Goal: Information Seeking & Learning: Check status

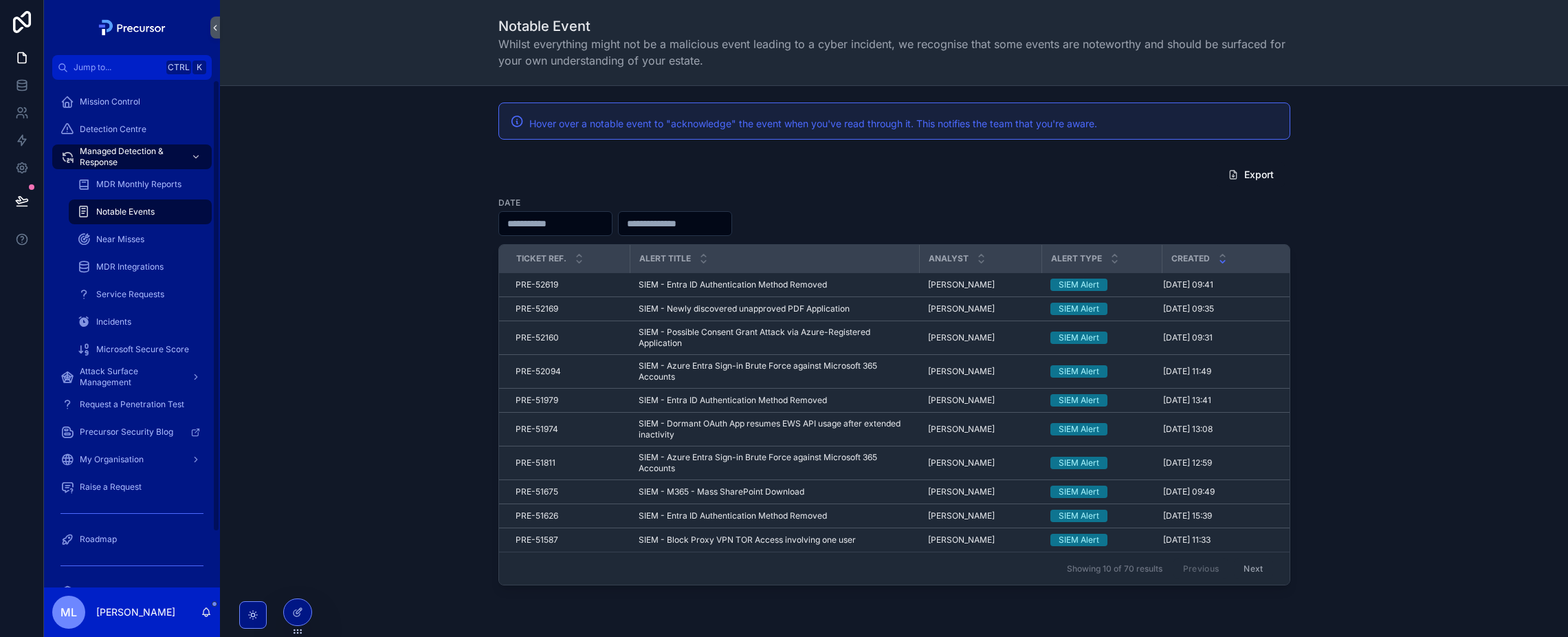
click at [330, 195] on div "Export Date Ticket Ref. Alert title Analyst Alert Type Created PRE-52619 PRE-52…" at bounding box center [894, 373] width 1326 height 434
click at [109, 108] on div "Mission Control" at bounding box center [132, 101] width 143 height 22
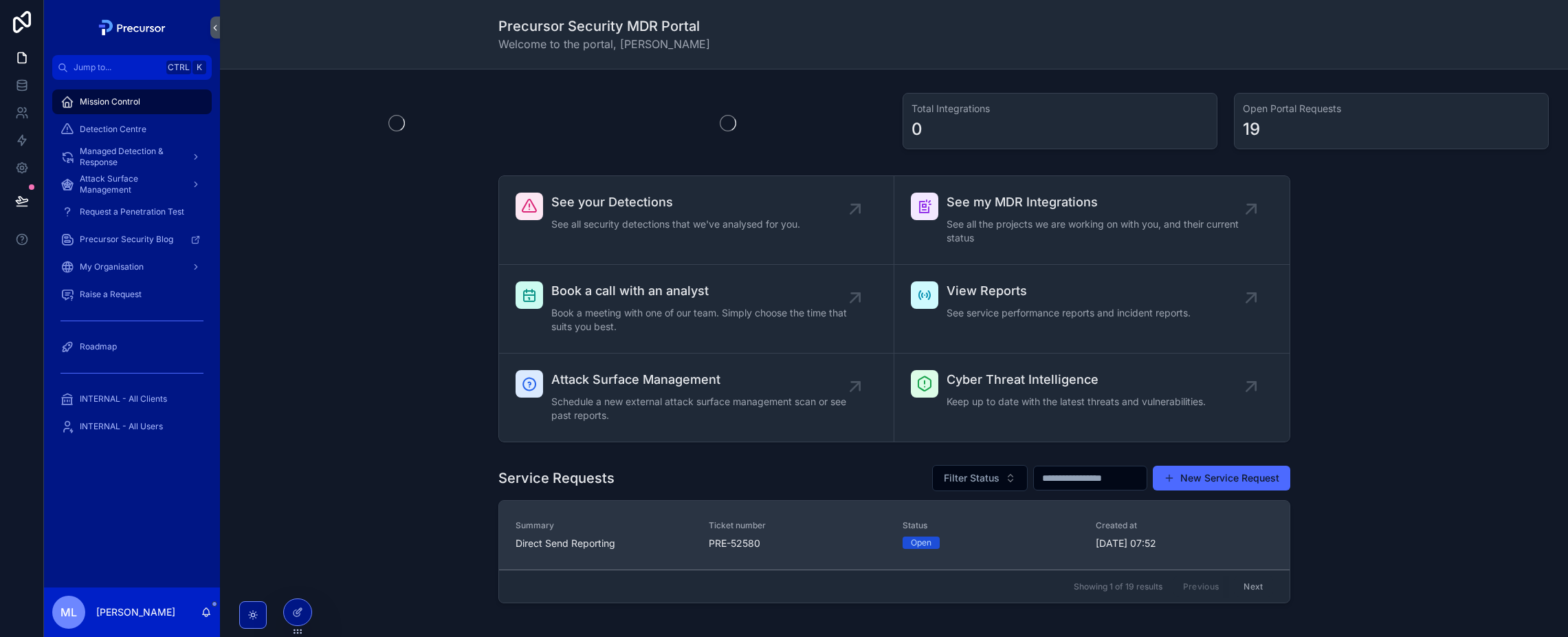
scroll to position [463, 0]
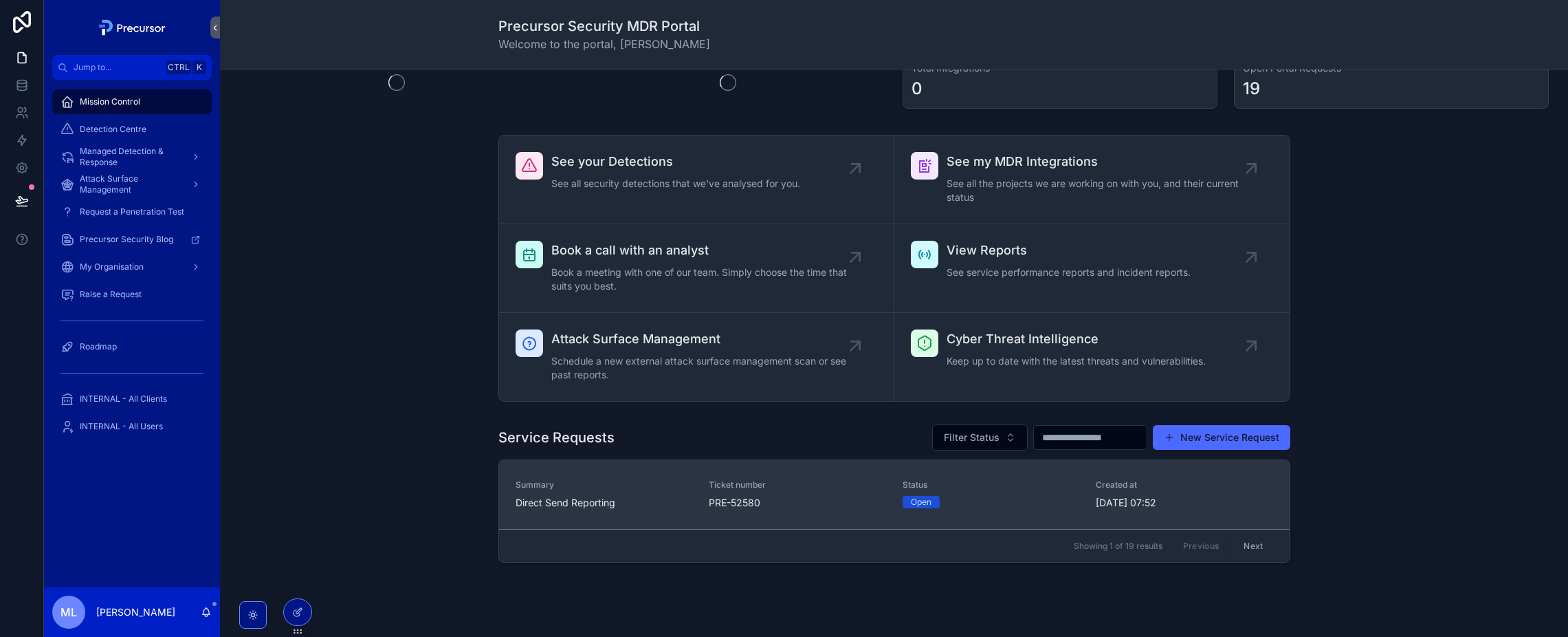
click at [567, 504] on span "Direct Send Reporting" at bounding box center [604, 502] width 178 height 14
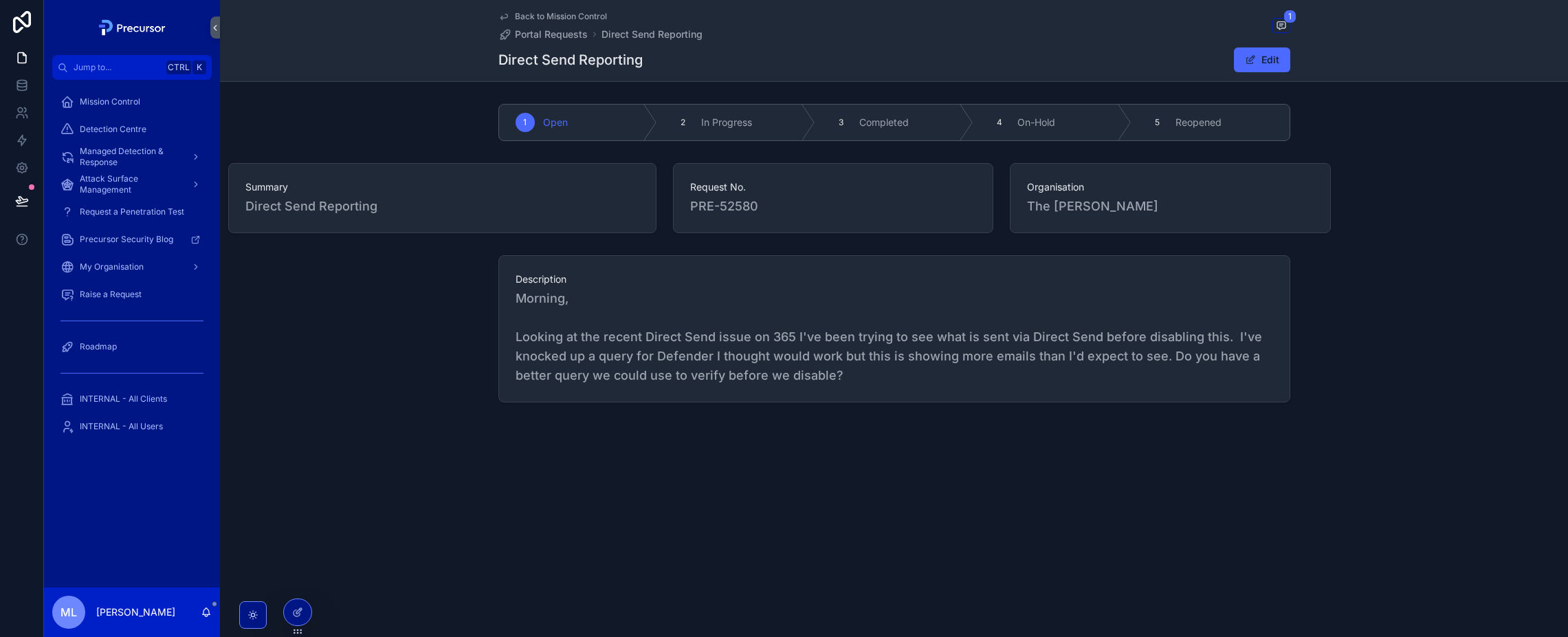
click at [851, 341] on span "Morning, Looking at the recent Direct Send issue on 365 I've been trying to see…" at bounding box center [894, 337] width 758 height 97
click at [854, 348] on span "Morning, Looking at the recent Direct Send issue on 365 I've been trying to see…" at bounding box center [894, 337] width 758 height 97
drag, startPoint x: 854, startPoint y: 348, endPoint x: 881, endPoint y: 445, distance: 100.7
click at [881, 445] on div "Back to Mission Control Portal Requests Direct Send Reporting 1 Direct Send Rep…" at bounding box center [894, 248] width 1348 height 496
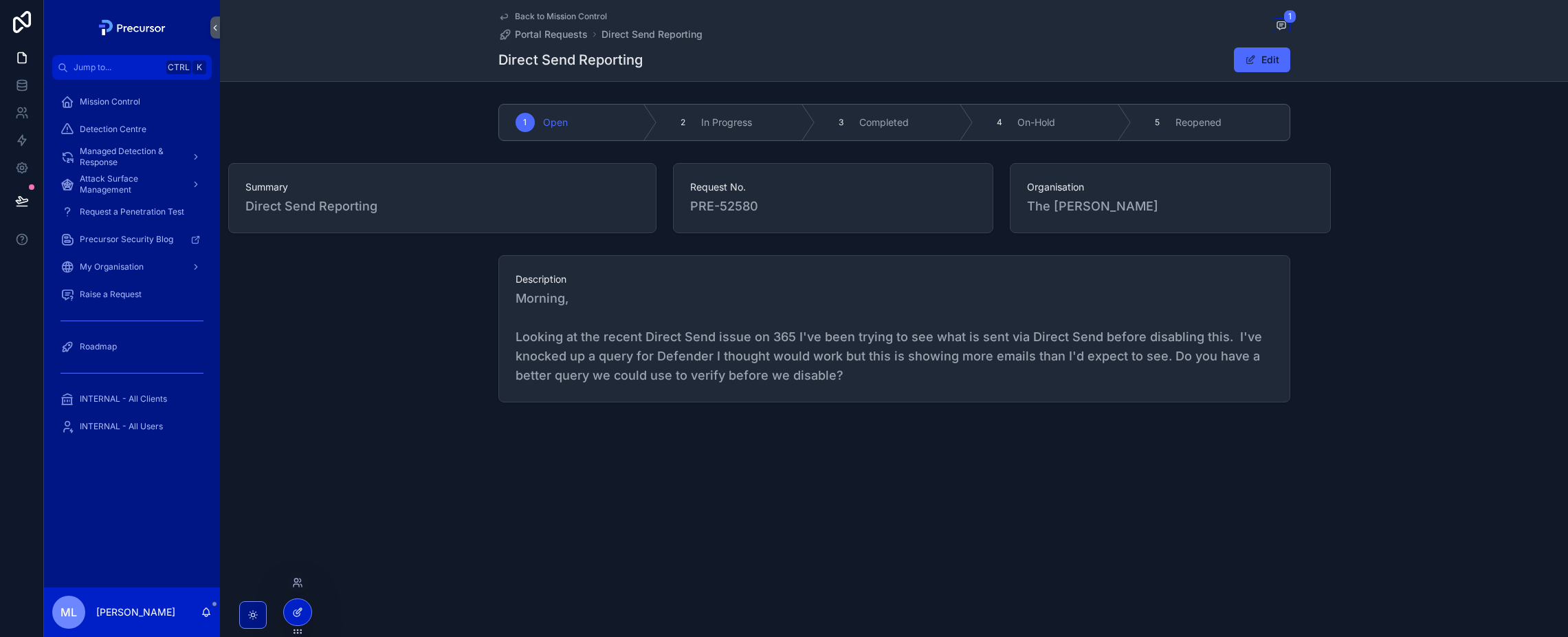
click at [286, 609] on div at bounding box center [298, 612] width 27 height 26
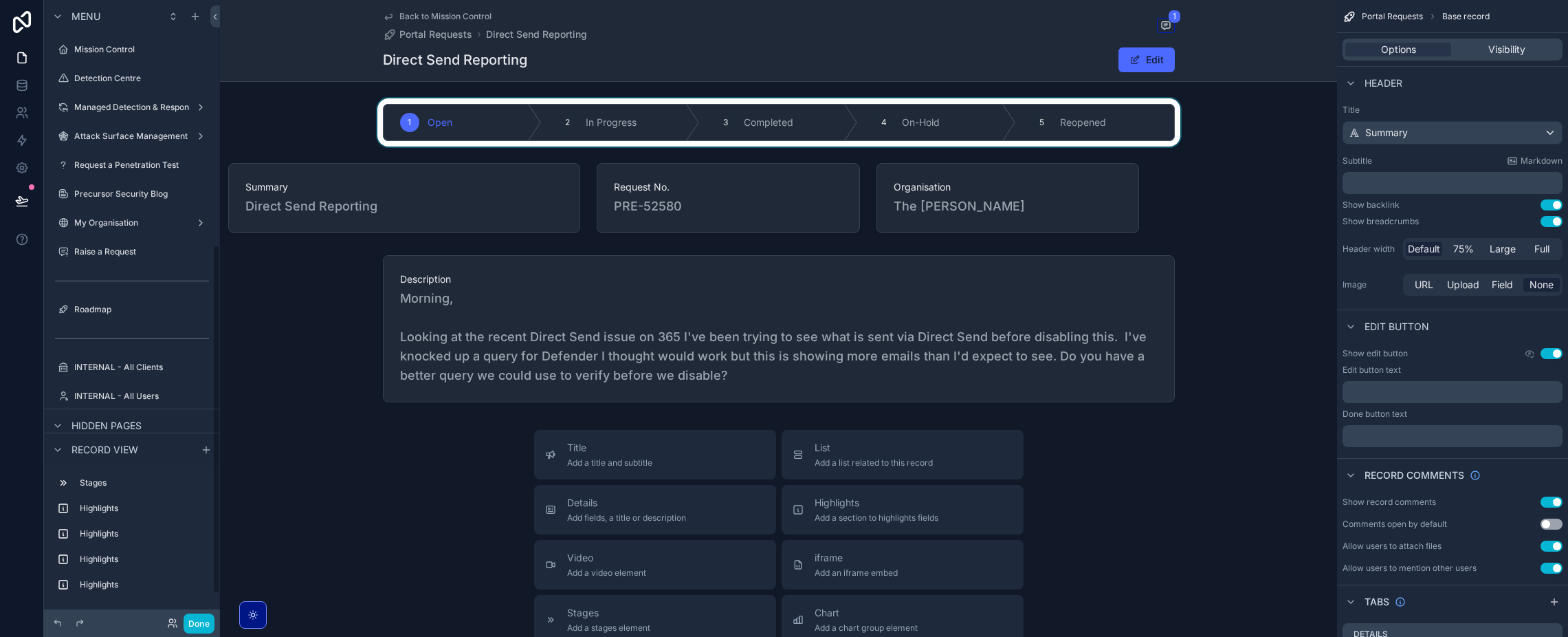
scroll to position [435, 0]
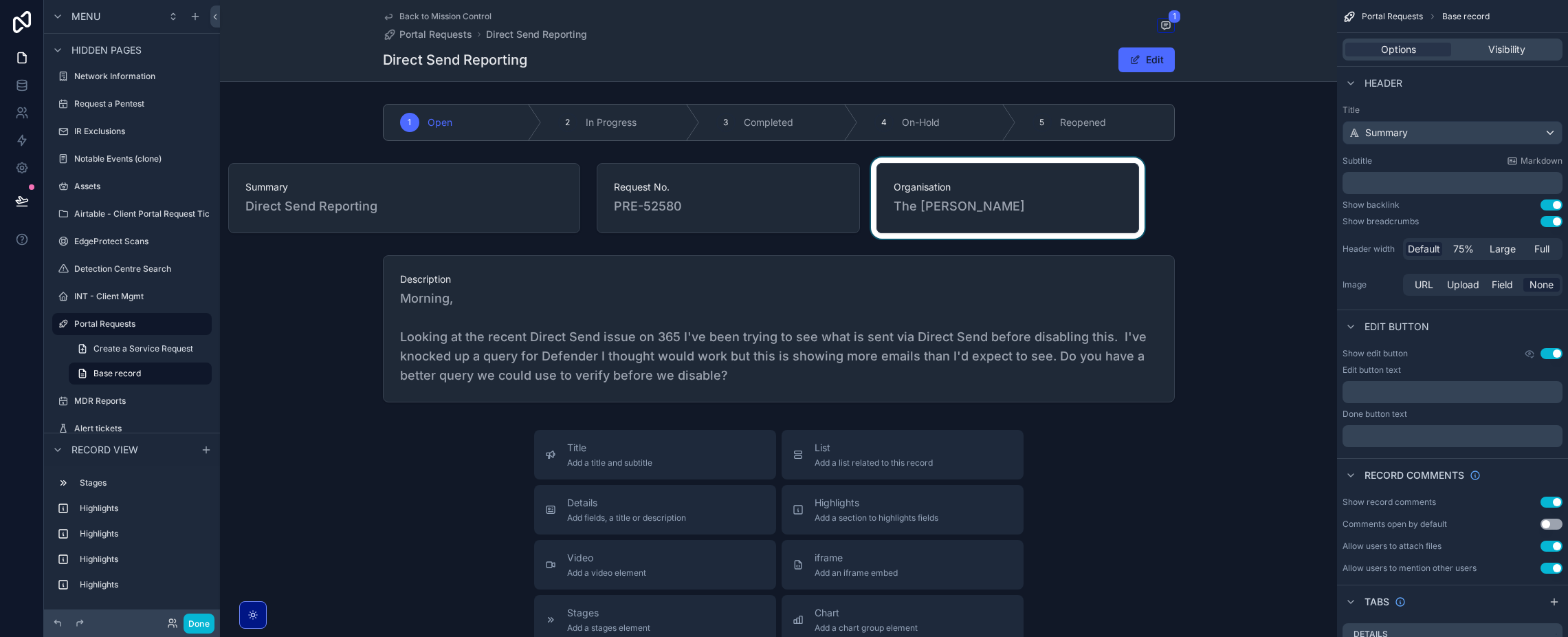
click at [1026, 216] on div "scrollable content" at bounding box center [1008, 197] width 279 height 81
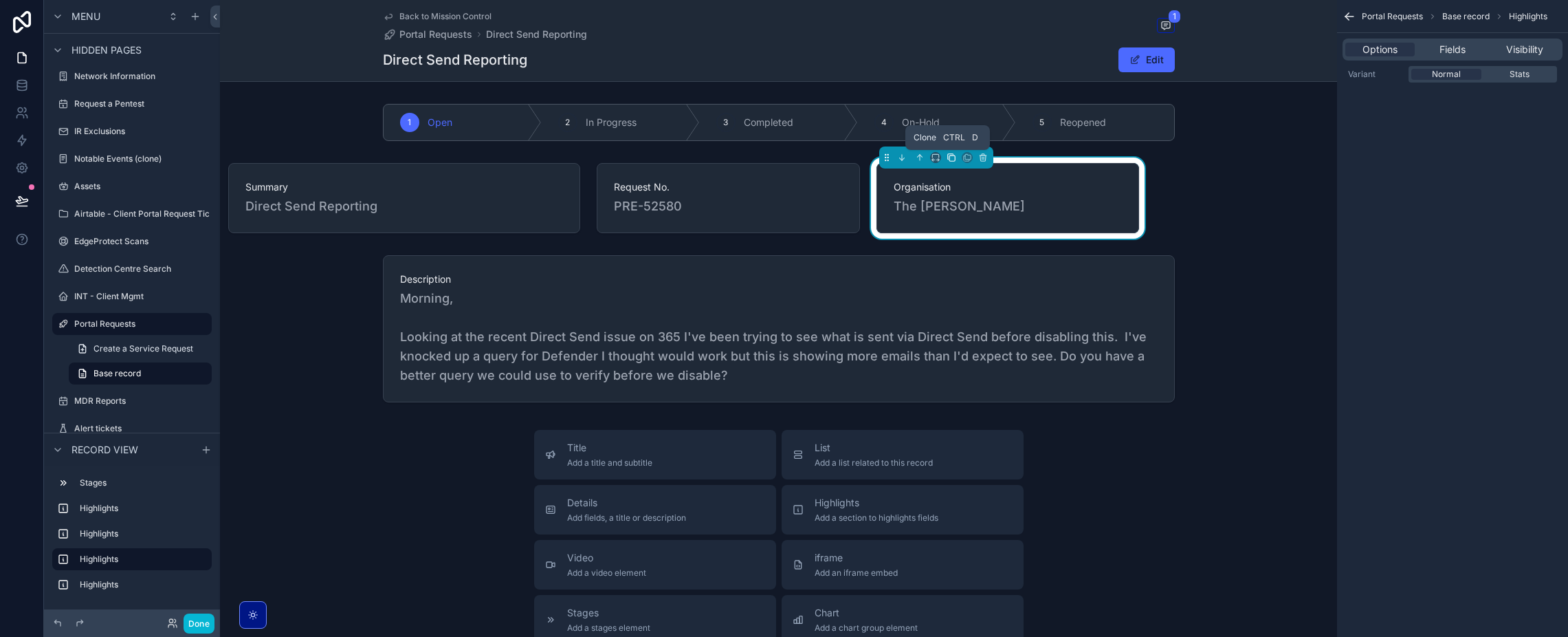
click at [946, 159] on icon "scrollable content" at bounding box center [951, 157] width 10 height 10
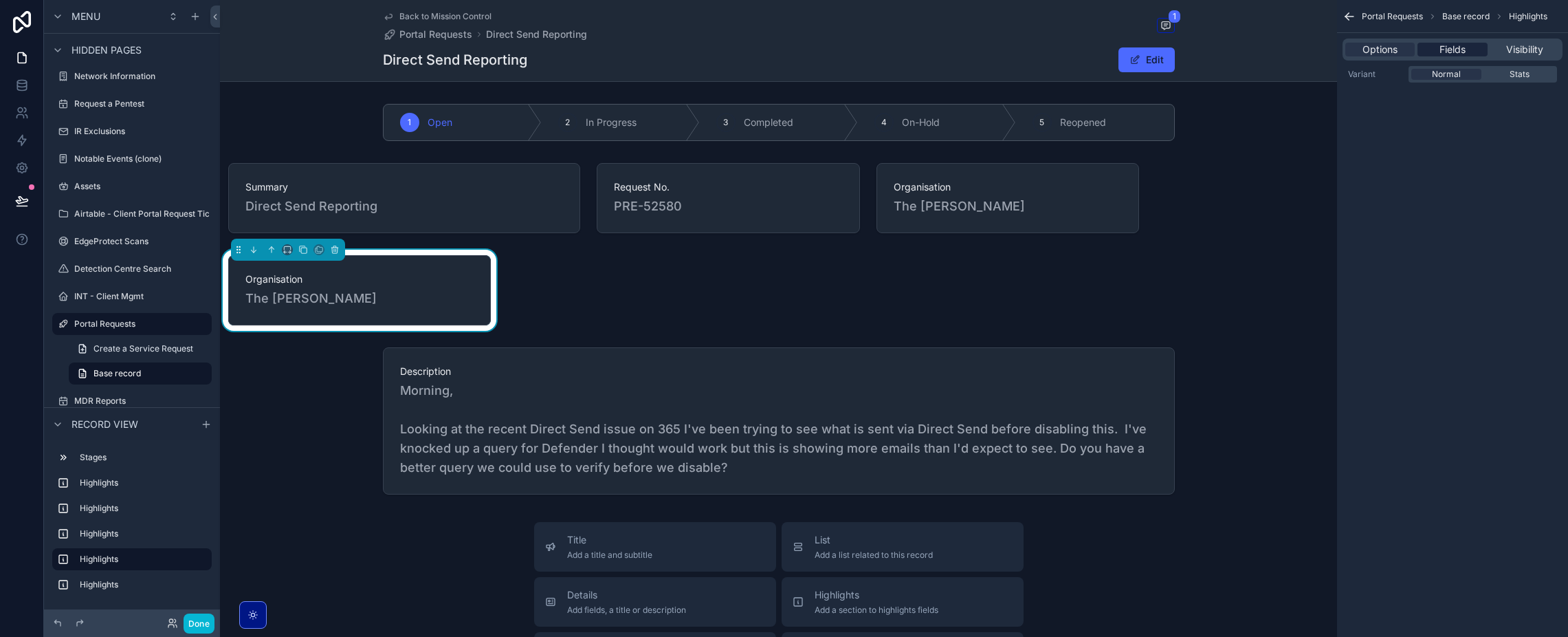
click at [1444, 55] on span "Fields" at bounding box center [1453, 50] width 26 height 14
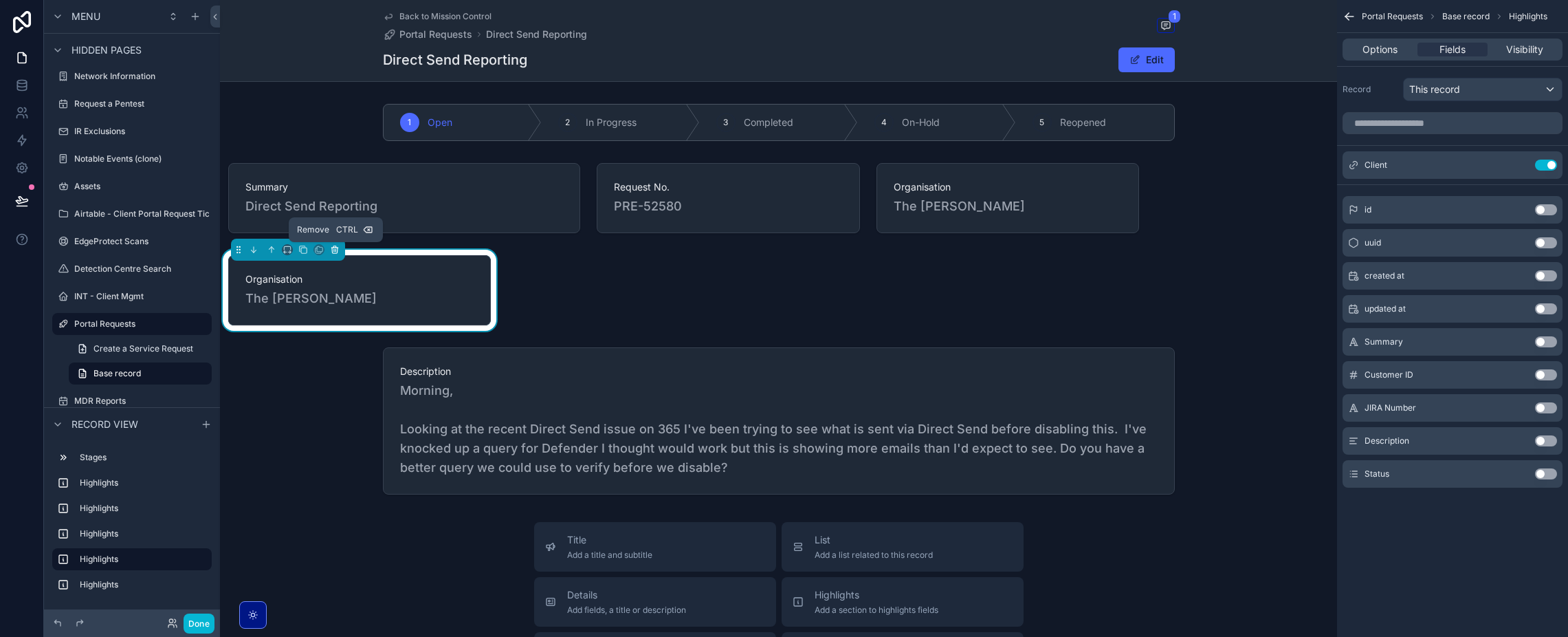
click at [334, 253] on icon "scrollable content" at bounding box center [335, 250] width 10 height 10
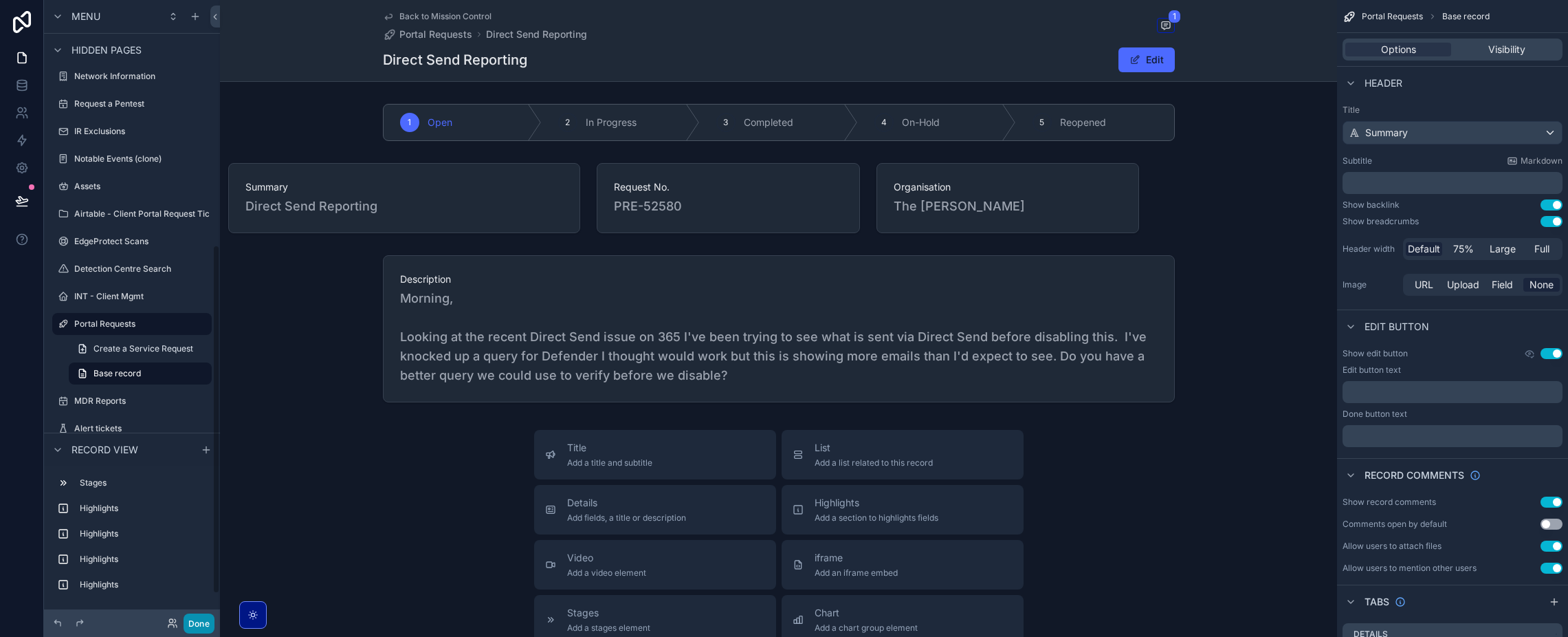
click at [197, 621] on button "Done" at bounding box center [199, 623] width 31 height 20
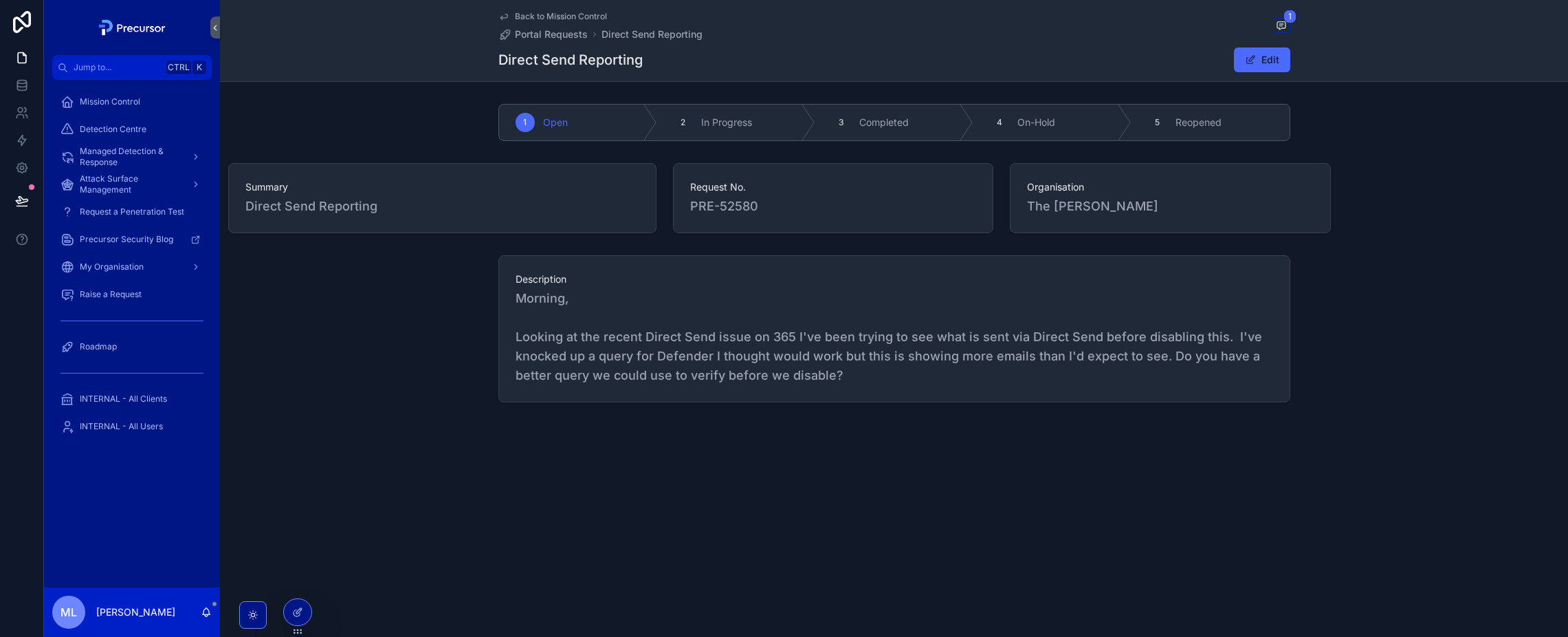
click at [728, 341] on span "Morning, Looking at the recent Direct Send issue on 365 I've been trying to see…" at bounding box center [894, 337] width 758 height 97
drag, startPoint x: 728, startPoint y: 341, endPoint x: 953, endPoint y: 368, distance: 226.6
click at [953, 366] on span "Morning, Looking at the recent Direct Send issue on 365 I've been trying to see…" at bounding box center [894, 337] width 758 height 97
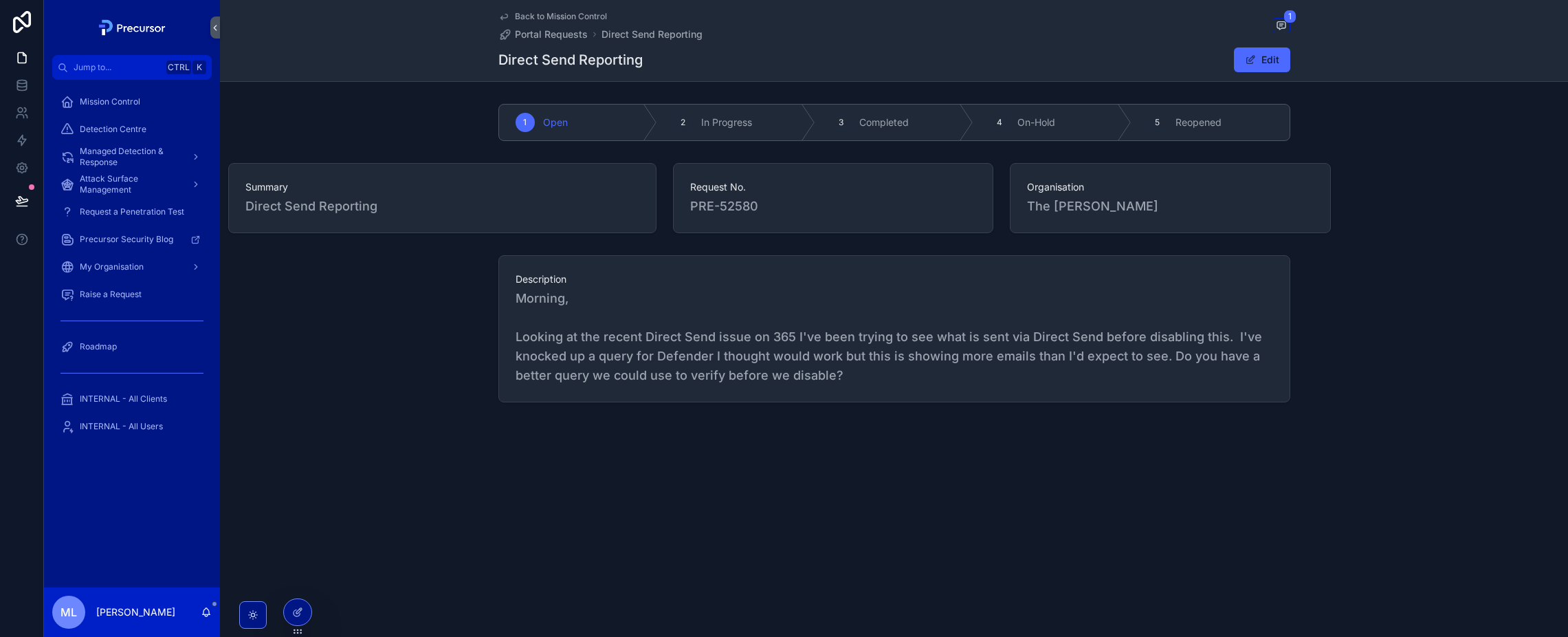
click at [933, 374] on span "Morning, Looking at the recent Direct Send issue on 365 I've been trying to see…" at bounding box center [894, 337] width 758 height 97
click at [998, 349] on span "Morning, Looking at the recent Direct Send issue on 365 I've been trying to see…" at bounding box center [894, 337] width 758 height 97
click at [717, 114] on div "2 In Progress" at bounding box center [737, 122] width 158 height 36
click at [1281, 29] on icon "scrollable content" at bounding box center [1281, 24] width 11 height 11
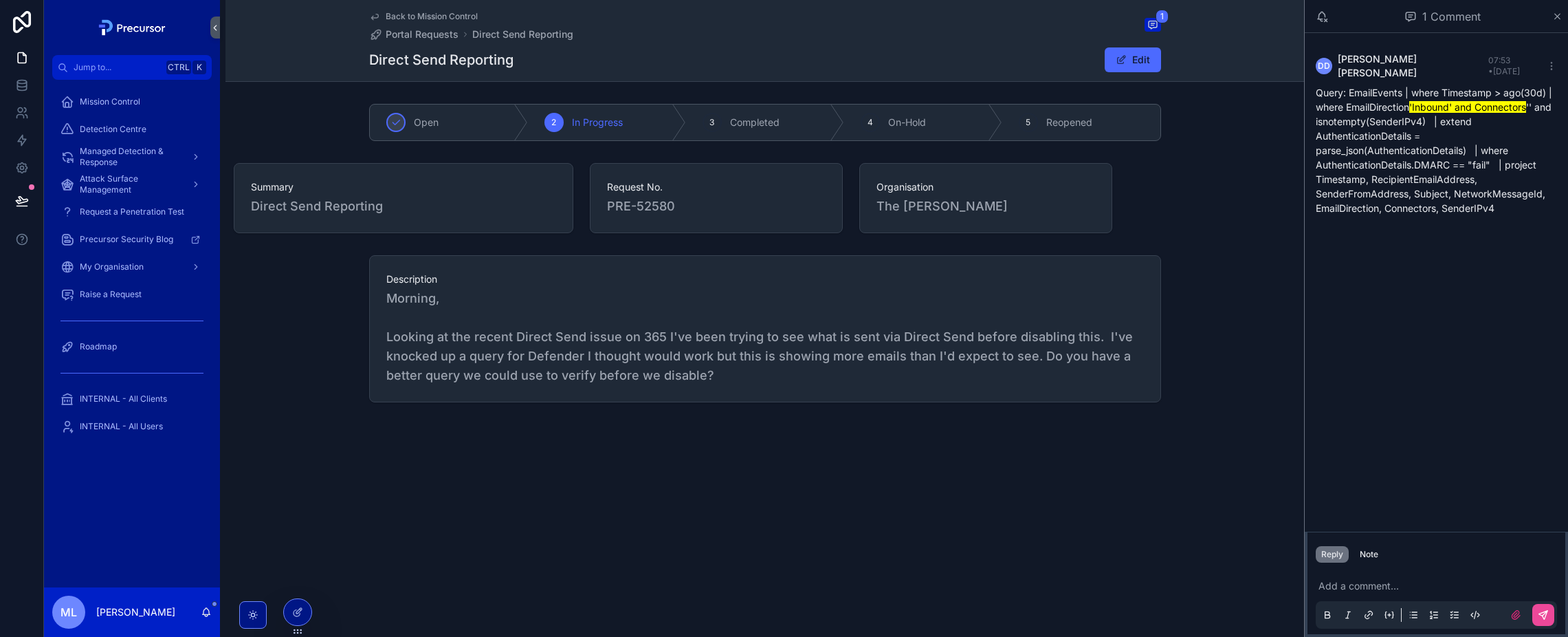
click at [1370, 117] on p "Query: EmailEvents | where Timestamp > ago(30d) | where EmailDirection 'Inbound…" at bounding box center [1436, 149] width 241 height 130
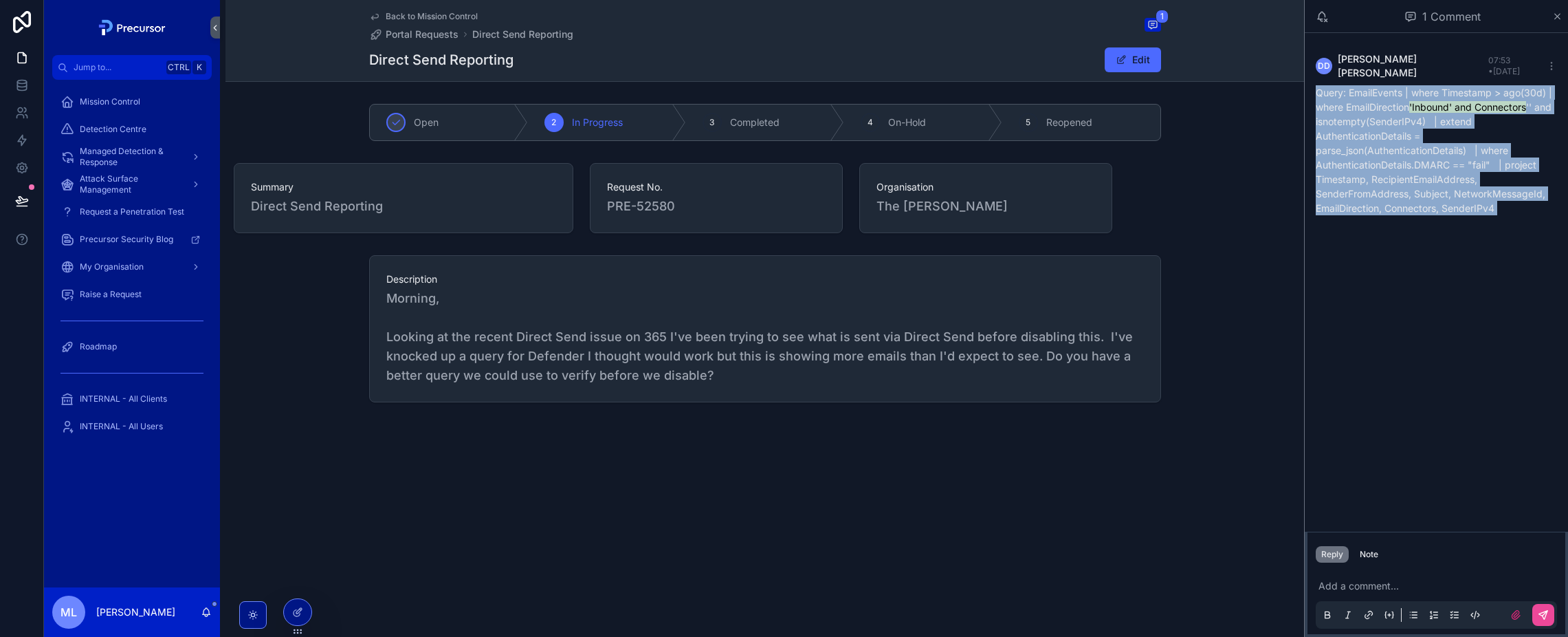
click at [1370, 117] on p "Query: EmailEvents | where Timestamp > ago(30d) | where EmailDirection 'Inbound…" at bounding box center [1436, 149] width 241 height 130
drag, startPoint x: 1370, startPoint y: 117, endPoint x: 1400, endPoint y: 318, distance: 203.2
click at [1400, 318] on div "DD [PERSON_NAME] 07:53 • [DATE] Query: EmailEvents | where Timestamp > ago(30d)…" at bounding box center [1436, 282] width 263 height 498
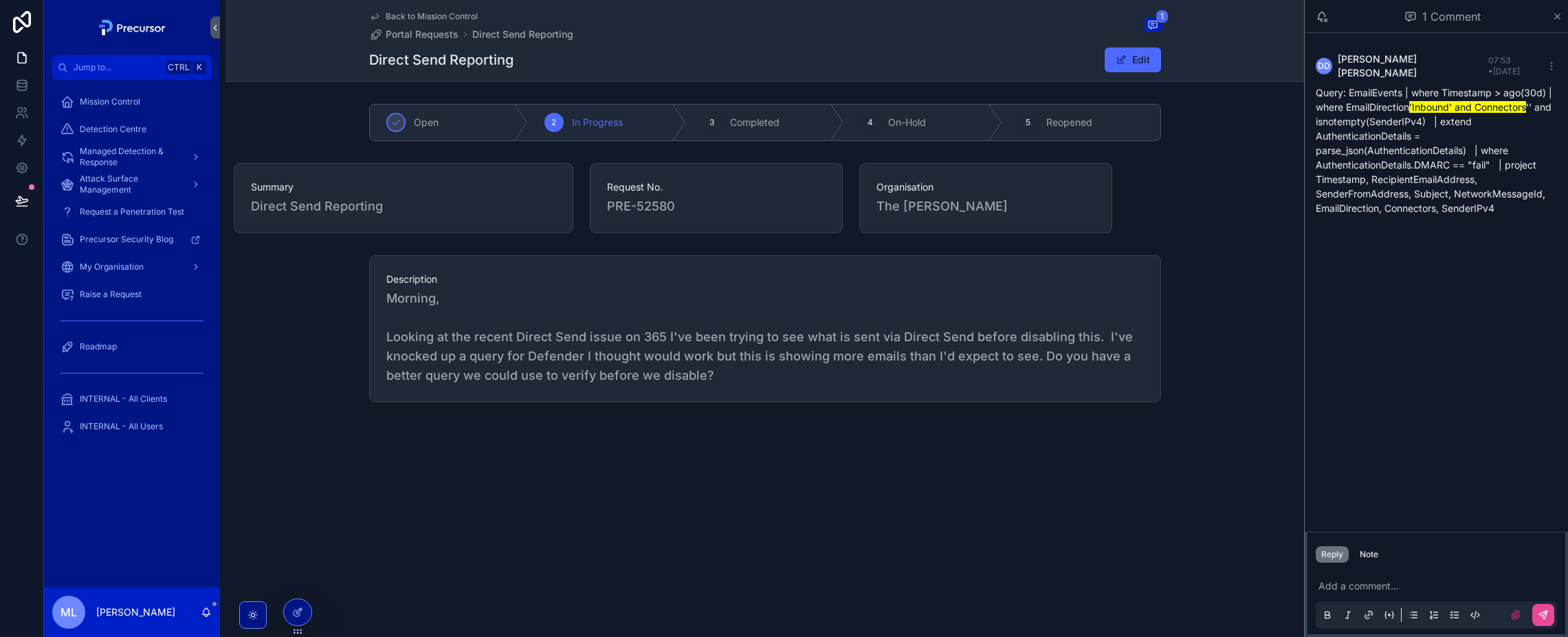
click at [1443, 180] on p "Query: EmailEvents | where Timestamp > ago(30d) | where EmailDirection 'Inbound…" at bounding box center [1436, 149] width 241 height 130
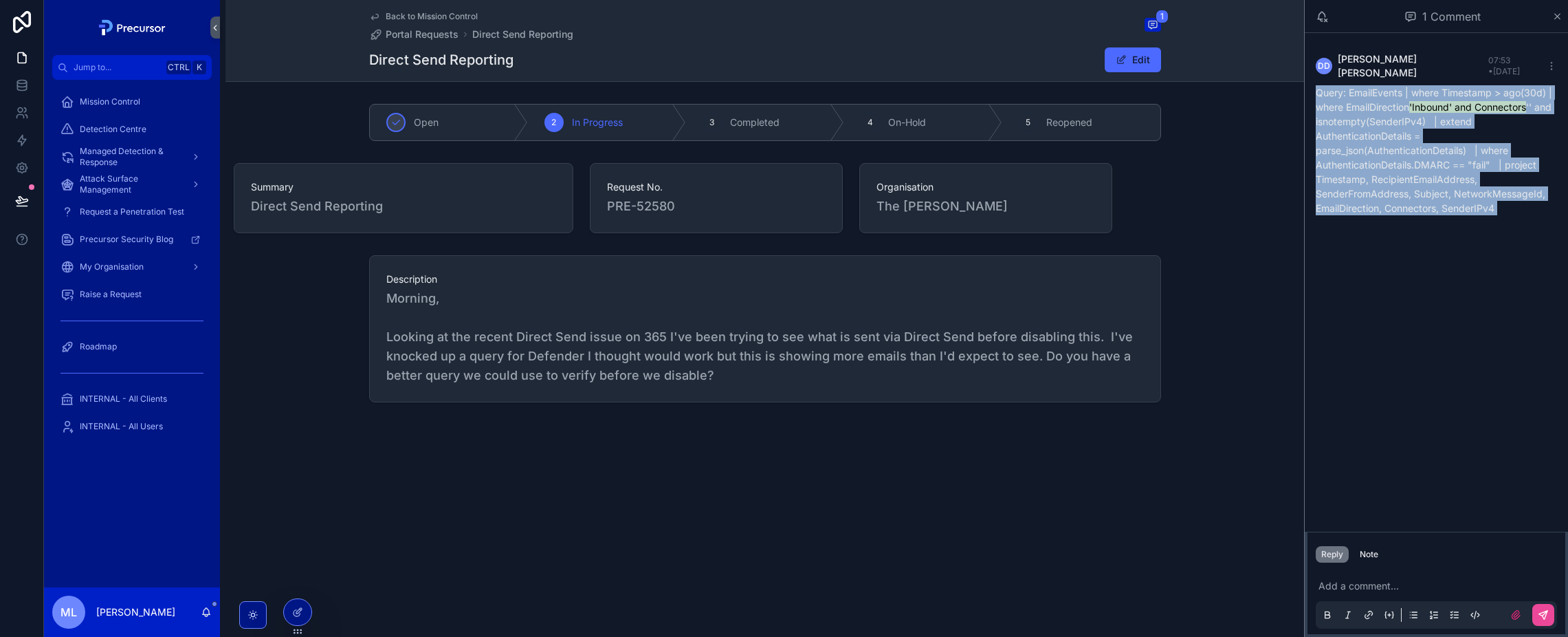
click at [1443, 180] on p "Query: EmailEvents | where Timestamp > ago(30d) | where EmailDirection 'Inbound…" at bounding box center [1436, 149] width 241 height 130
drag, startPoint x: 1443, startPoint y: 180, endPoint x: 1427, endPoint y: 253, distance: 74.7
click at [1427, 253] on div "DD [PERSON_NAME] 07:53 • [DATE] Query: EmailEvents | where Timestamp > ago(30d)…" at bounding box center [1436, 282] width 263 height 498
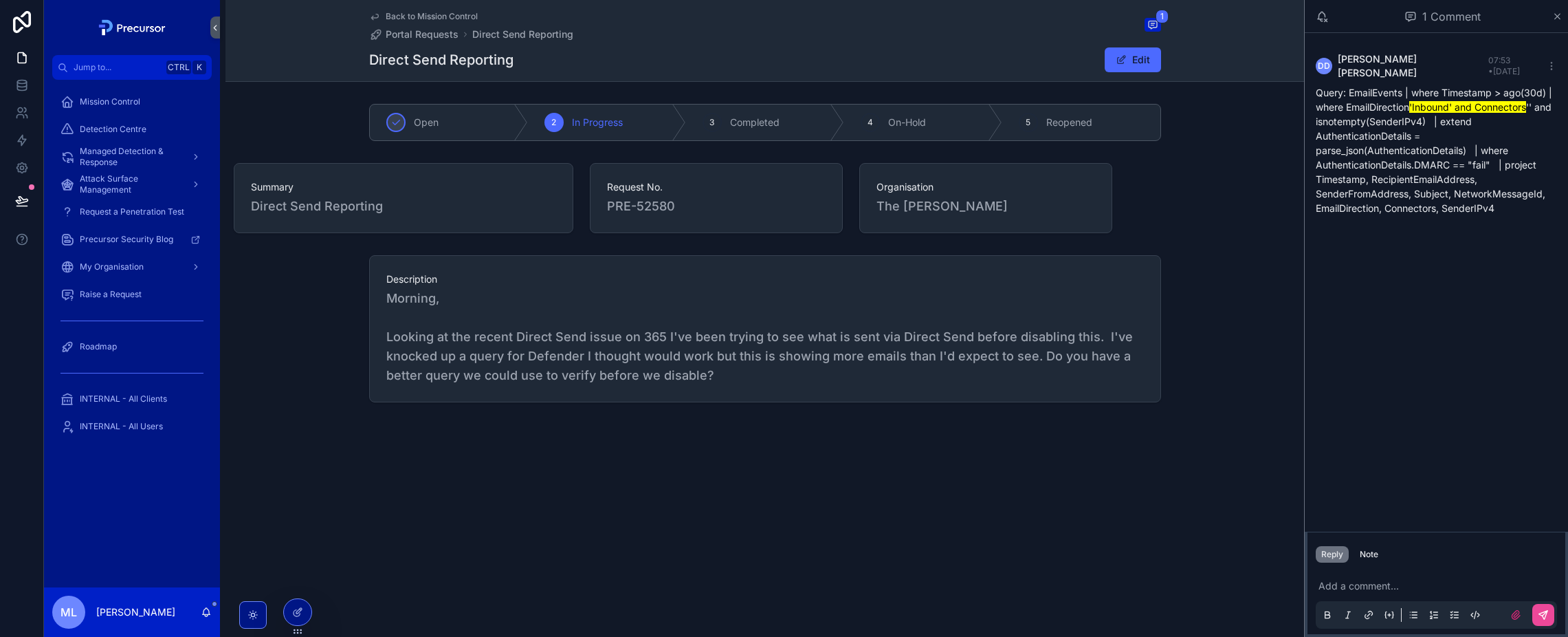
click at [722, 518] on div "Back to Mission Control Portal Requests Direct Send Reporting 1 Direct Send Rep…" at bounding box center [761, 318] width 1084 height 637
click at [672, 301] on span "Morning, Looking at the recent Direct Send issue on 365 I've been trying to see…" at bounding box center [765, 337] width 758 height 97
drag, startPoint x: 672, startPoint y: 301, endPoint x: 78, endPoint y: 391, distance: 600.8
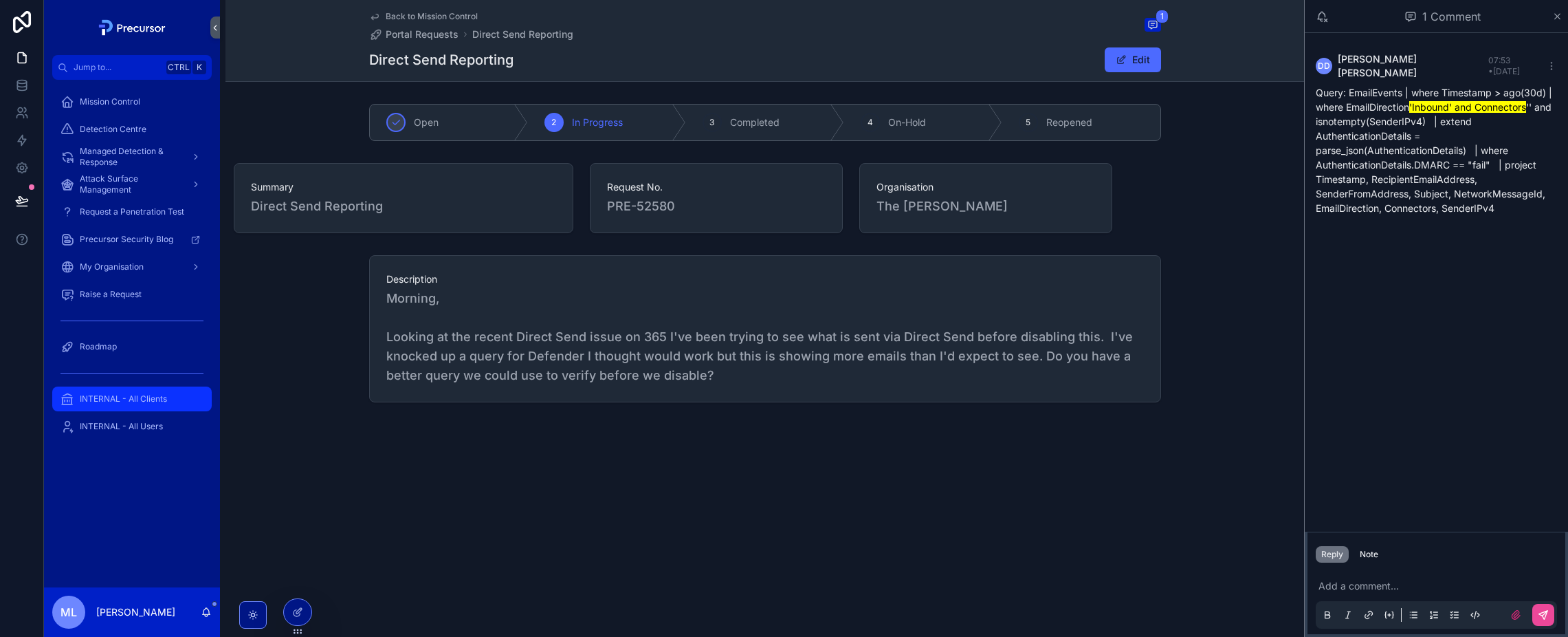
click at [679, 369] on span "Morning, Looking at the recent Direct Send issue on 365 I've been trying to see…" at bounding box center [765, 337] width 758 height 97
